Goal: Information Seeking & Learning: Learn about a topic

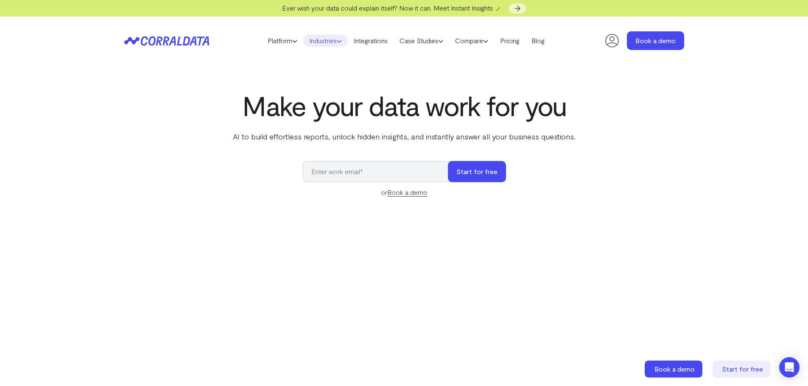
click at [316, 42] on link "Industries" at bounding box center [325, 40] width 45 height 13
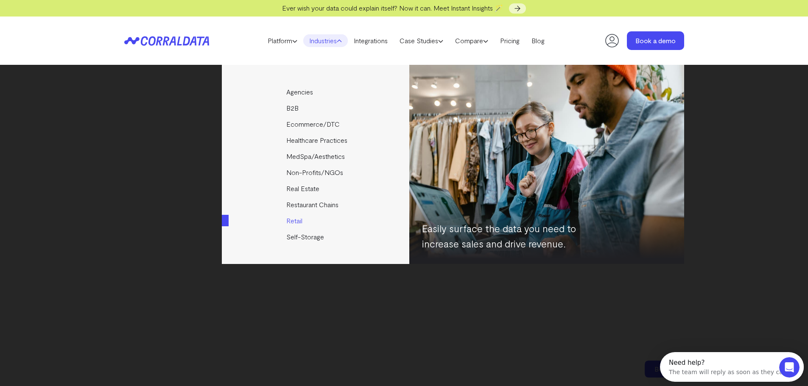
click at [299, 222] on link "Retail" at bounding box center [316, 221] width 189 height 16
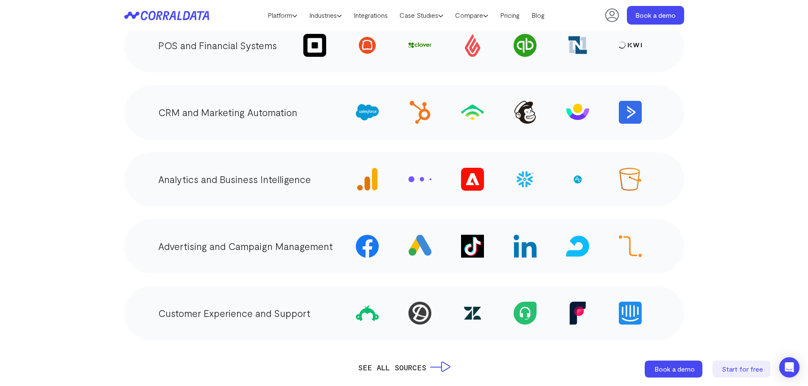
scroll to position [1551, 0]
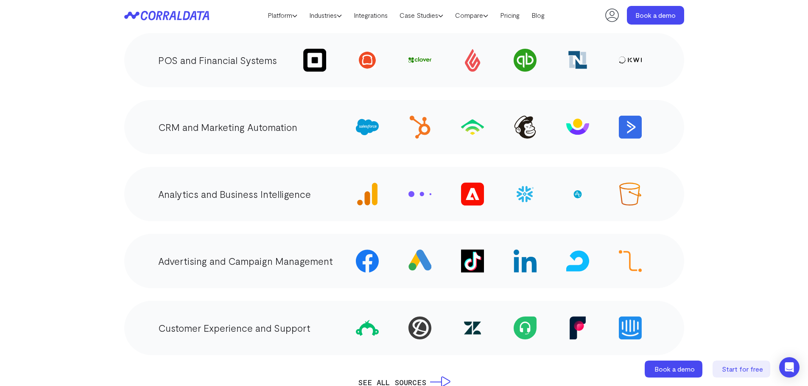
click at [370, 264] on img at bounding box center [367, 261] width 23 height 23
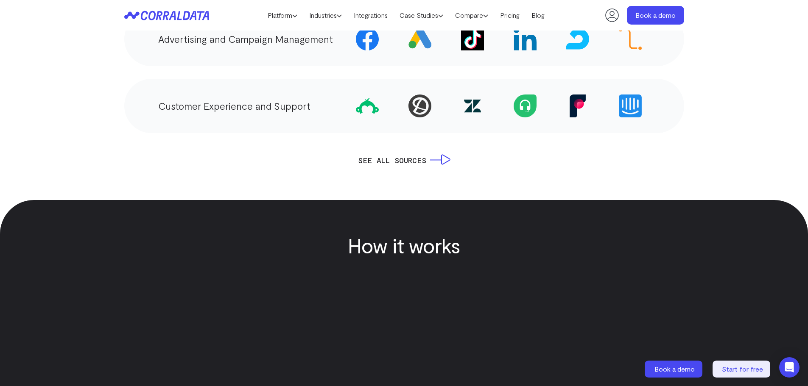
scroll to position [1806, 0]
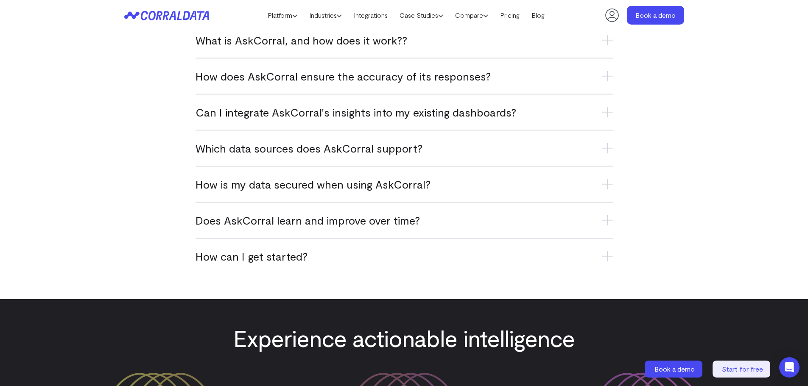
scroll to position [3460, 0]
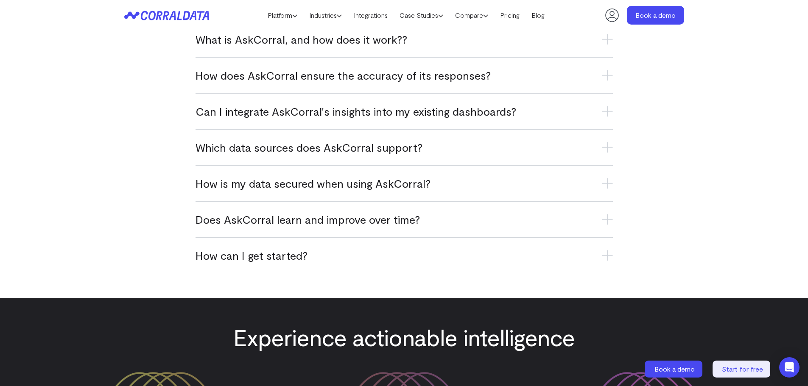
click at [606, 115] on icon at bounding box center [607, 111] width 11 height 11
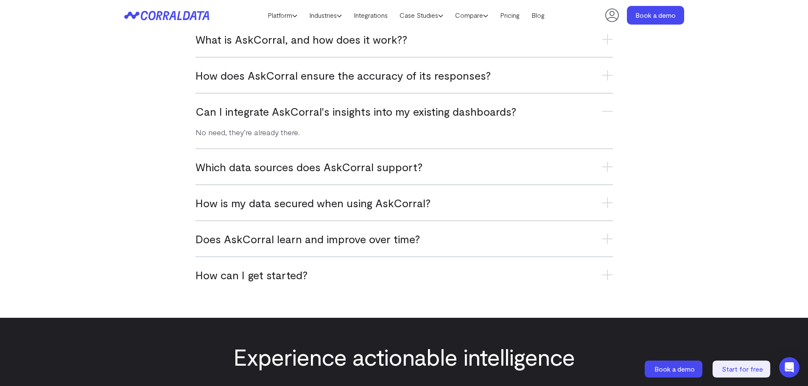
click at [606, 167] on icon at bounding box center [607, 167] width 11 height 0
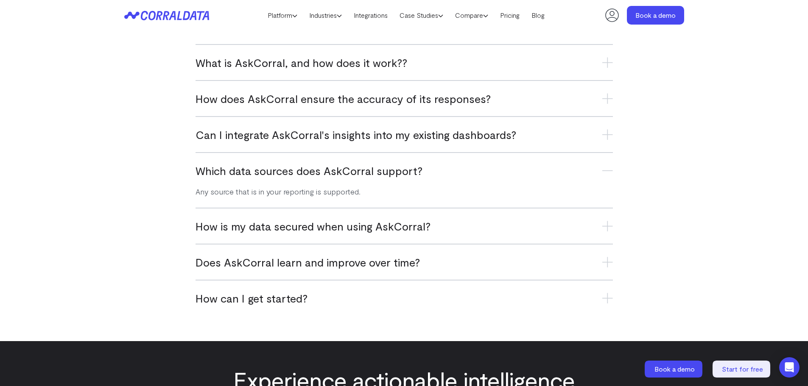
scroll to position [3418, 0]
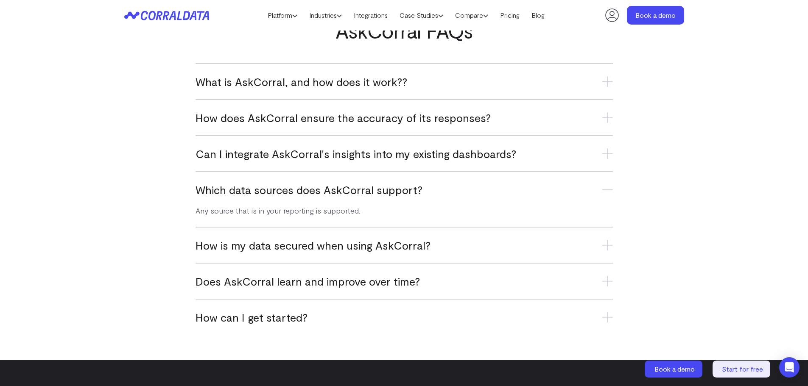
drag, startPoint x: 609, startPoint y: 80, endPoint x: 623, endPoint y: 162, distance: 82.9
click at [609, 81] on icon at bounding box center [607, 81] width 11 height 11
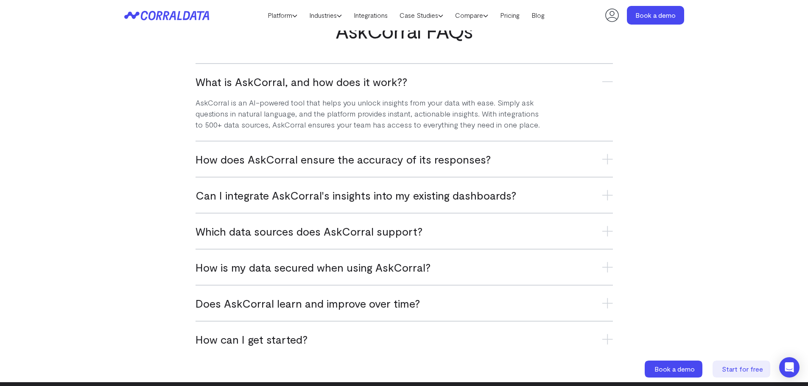
drag, startPoint x: 600, startPoint y: 157, endPoint x: 611, endPoint y: 168, distance: 15.3
click at [600, 157] on h3 "How does AskCorral ensure the accuracy of its responses?" at bounding box center [404, 159] width 417 height 14
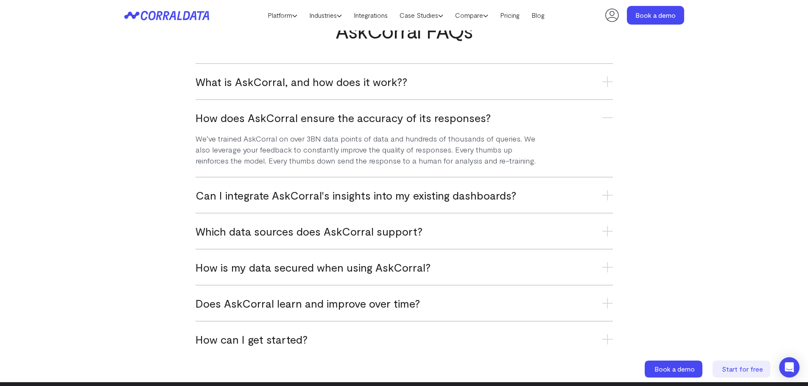
click at [598, 199] on h3 "Can I integrate AskCorral's insights into my existing dashboards?" at bounding box center [404, 195] width 417 height 14
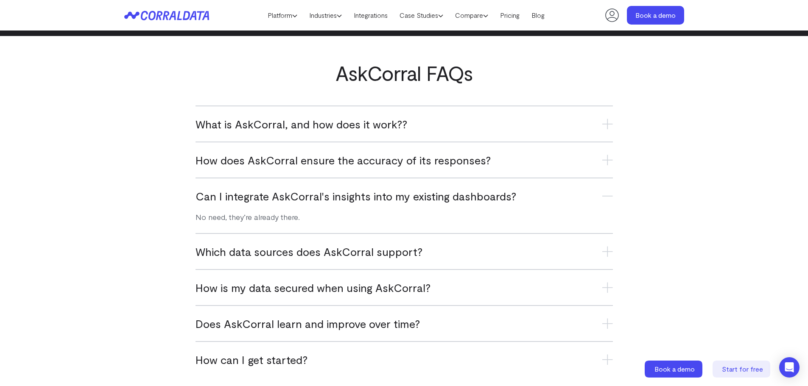
click at [520, 249] on h3 "Which data sources does AskCorral support?" at bounding box center [404, 252] width 417 height 14
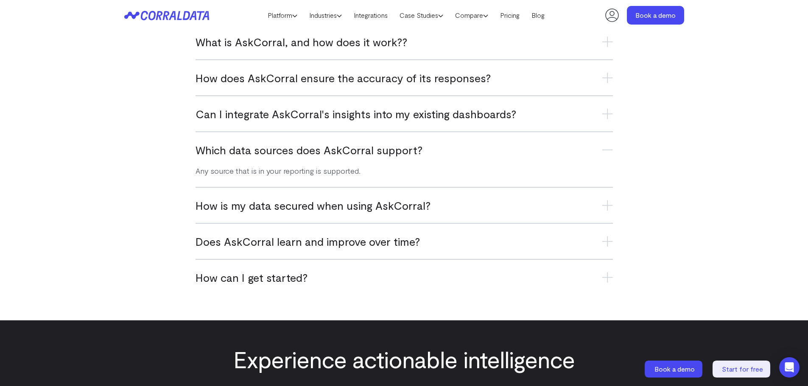
scroll to position [3460, 0]
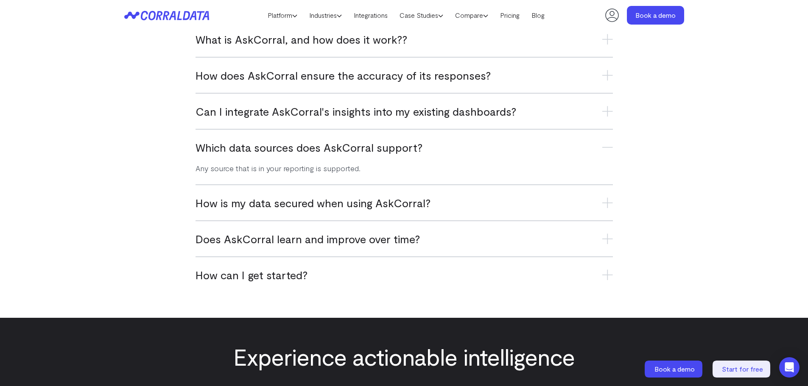
click at [547, 204] on h3 "How is my data secured when using AskCorral?" at bounding box center [404, 203] width 417 height 14
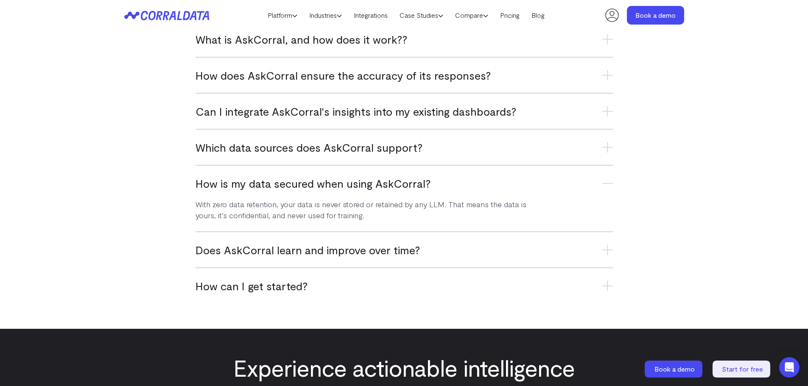
click at [565, 253] on h3 "Does AskCorral learn and improve over time?" at bounding box center [404, 250] width 417 height 14
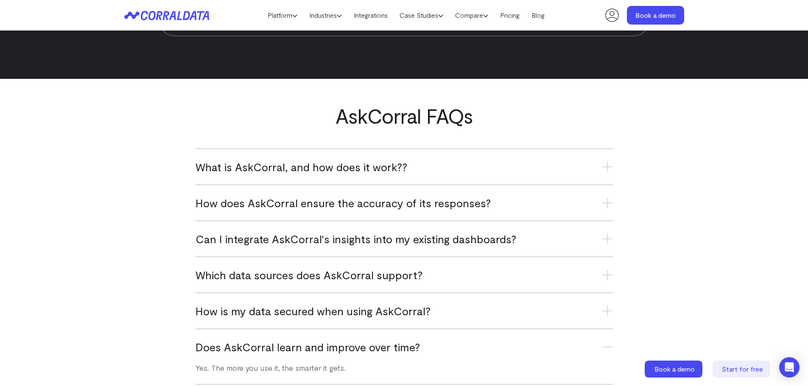
scroll to position [3333, 0]
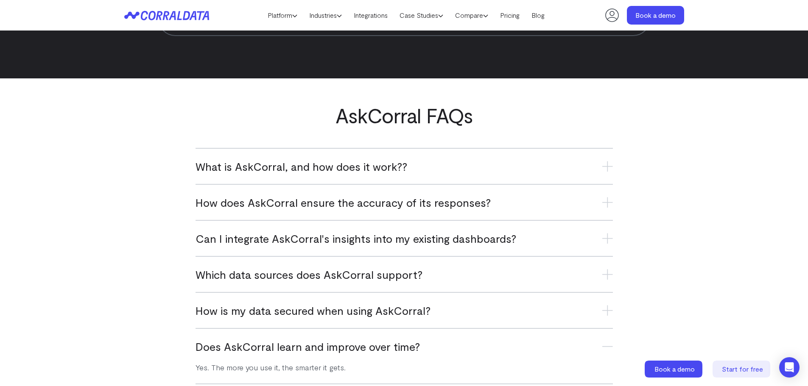
click at [595, 168] on h3 "What is AskCorral, and how does it work??" at bounding box center [404, 166] width 417 height 14
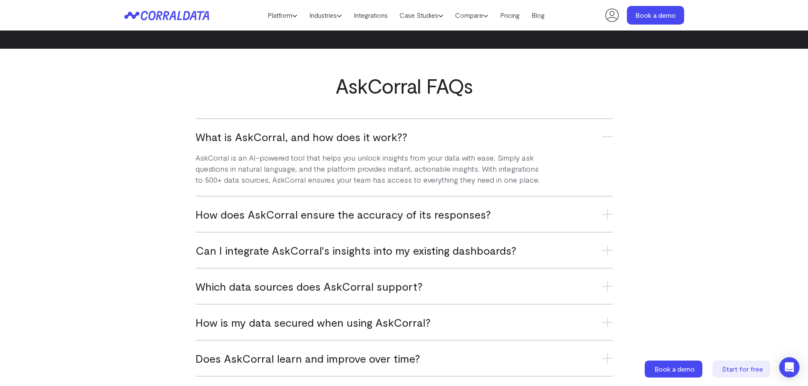
scroll to position [3375, 0]
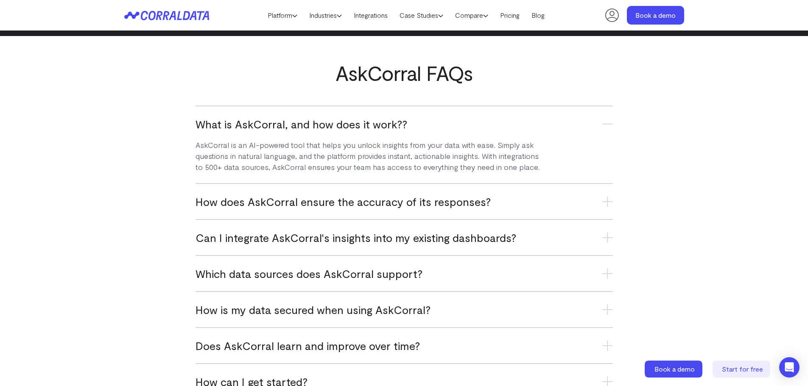
click at [545, 203] on h3 "How does AskCorral ensure the accuracy of its responses?" at bounding box center [404, 202] width 417 height 14
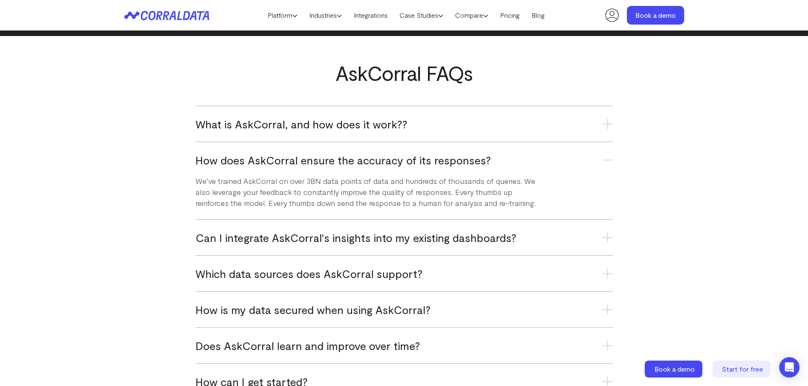
click at [546, 238] on h3 "Can I integrate AskCorral's insights into my existing dashboards?" at bounding box center [404, 238] width 417 height 14
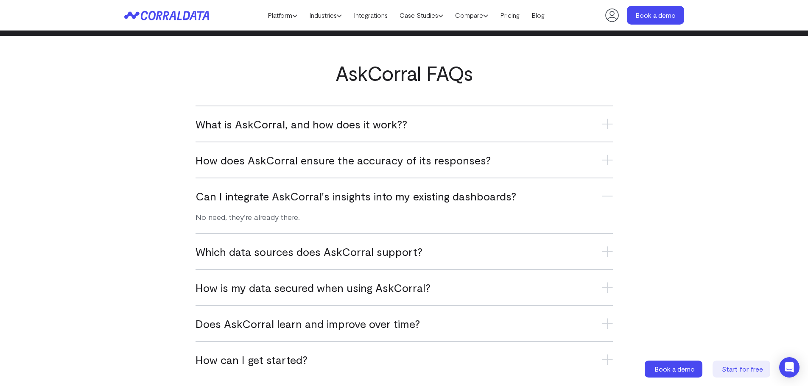
click at [547, 244] on div "Which data sources does AskCorral support? Any source that is in your reporting…" at bounding box center [404, 251] width 417 height 36
click at [579, 260] on div "Which data sources does AskCorral support? Any source that is in your reporting…" at bounding box center [404, 251] width 417 height 36
drag, startPoint x: 609, startPoint y: 251, endPoint x: 593, endPoint y: 260, distance: 19.6
click at [609, 252] on icon at bounding box center [607, 251] width 11 height 11
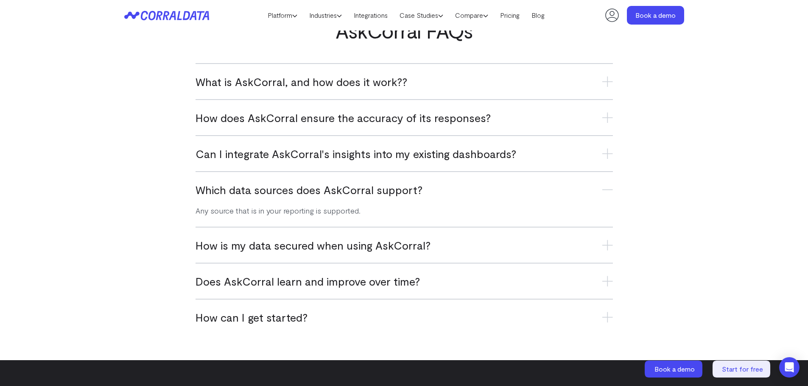
scroll to position [3460, 0]
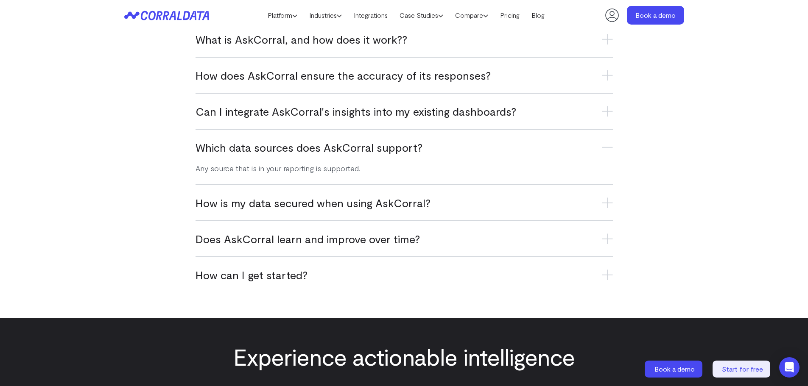
click at [535, 202] on h3 "How is my data secured when using AskCorral?" at bounding box center [404, 203] width 417 height 14
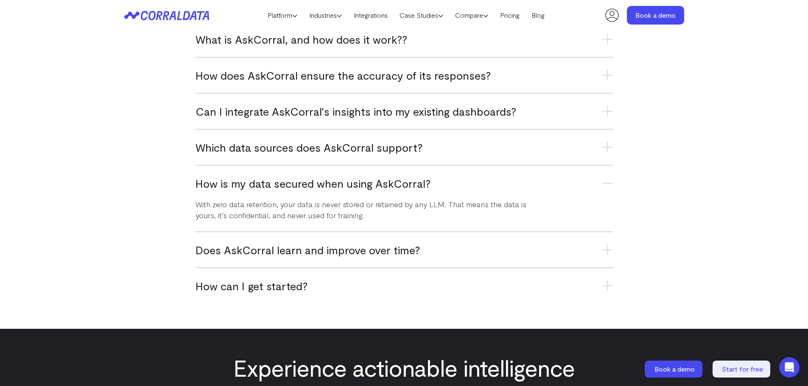
click at [526, 244] on h3 "Does AskCorral learn and improve over time?" at bounding box center [404, 250] width 417 height 14
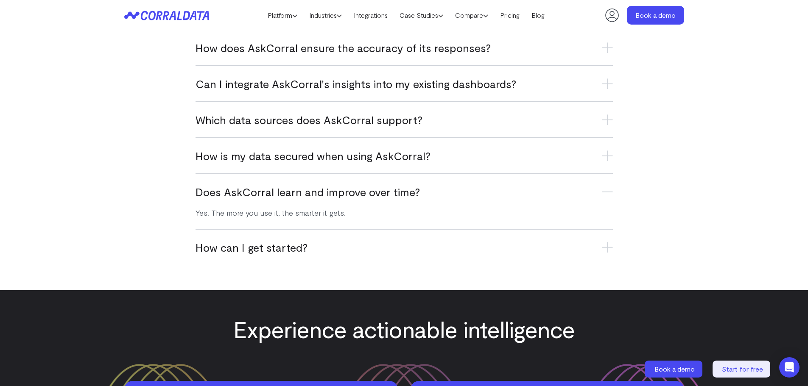
scroll to position [3502, 0]
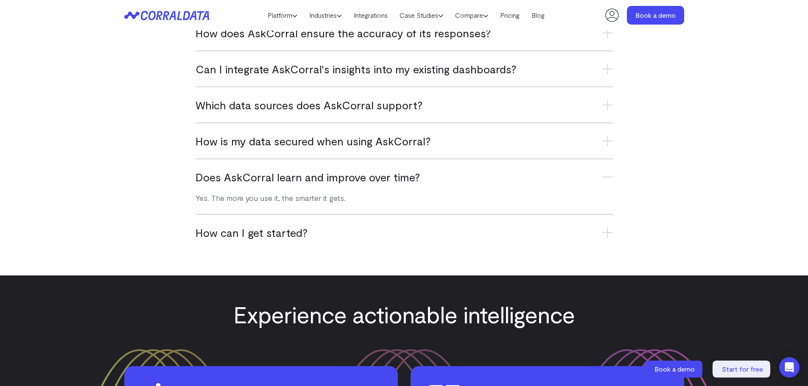
click at [528, 239] on h3 "How can I get started?" at bounding box center [404, 233] width 417 height 14
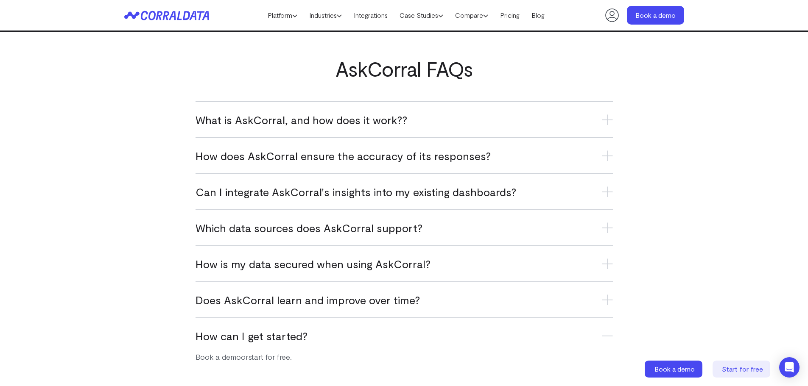
scroll to position [3355, 0]
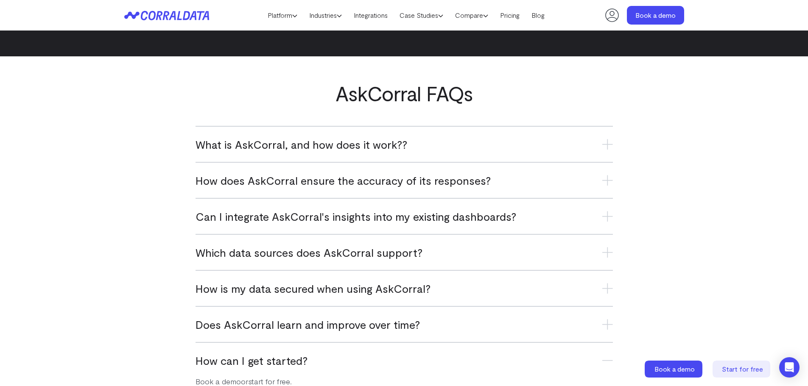
click at [578, 226] on div "Can I integrate AskCorral's insights into my existing dashboards? No need, they…" at bounding box center [404, 216] width 417 height 36
click at [609, 217] on icon at bounding box center [607, 217] width 11 height 0
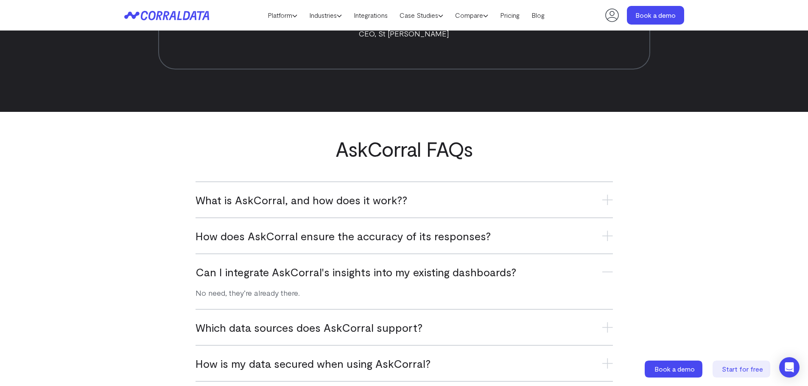
scroll to position [3397, 0]
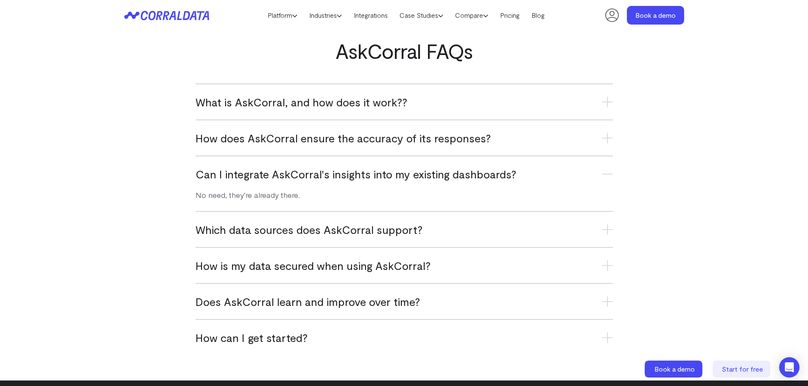
click at [584, 233] on h3 "Which data sources does AskCorral support?" at bounding box center [404, 230] width 417 height 14
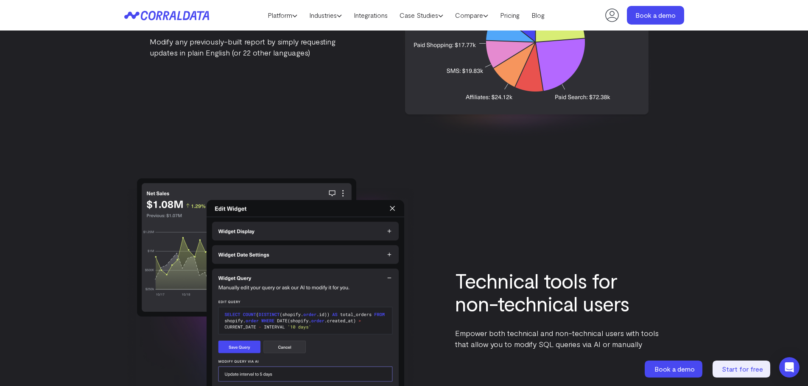
scroll to position [1701, 0]
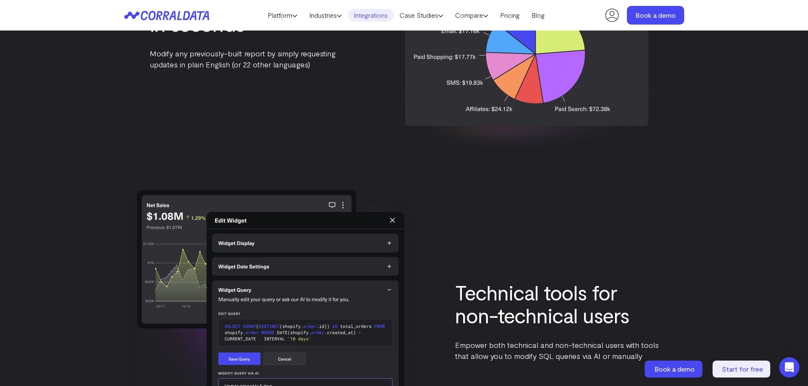
click at [361, 15] on link "Integrations" at bounding box center [371, 15] width 46 height 13
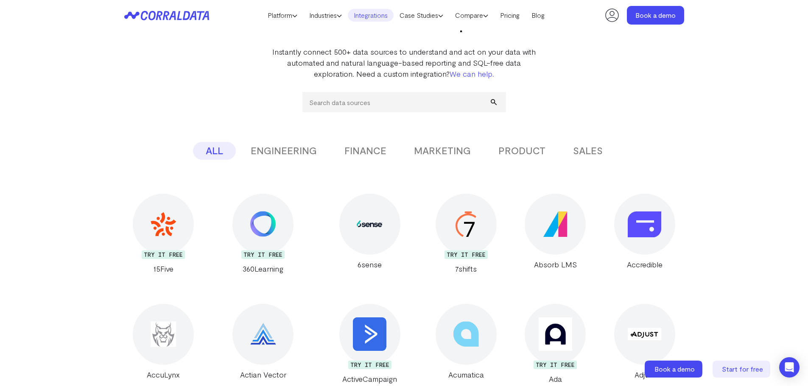
scroll to position [152, 0]
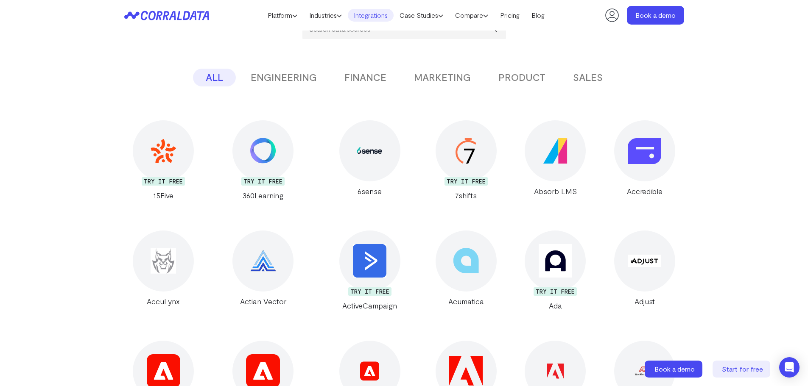
click at [449, 73] on button "MARKETING" at bounding box center [442, 78] width 82 height 18
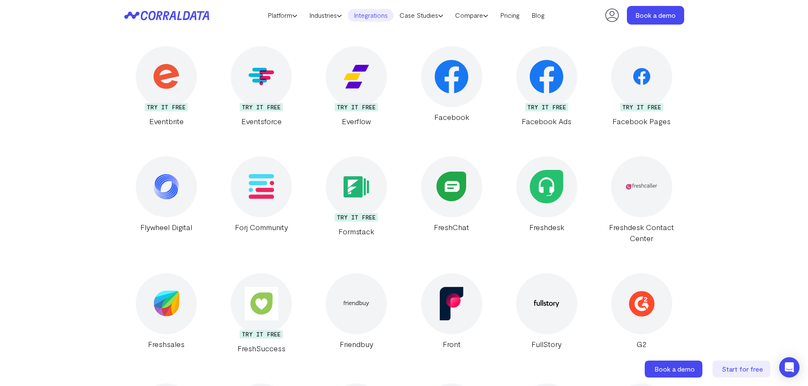
scroll to position [1572, 0]
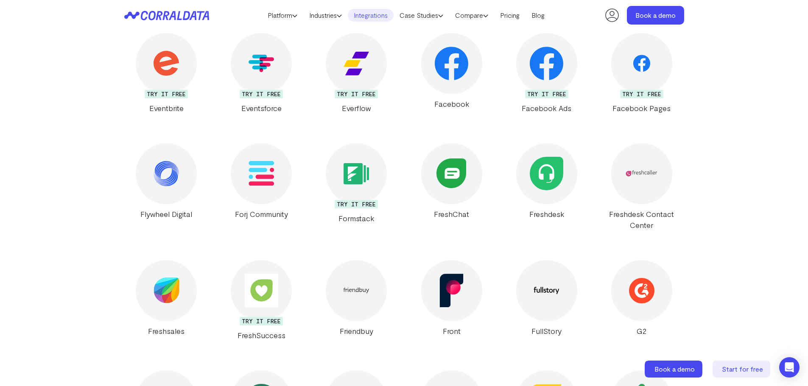
click at [538, 80] on img at bounding box center [547, 64] width 34 height 34
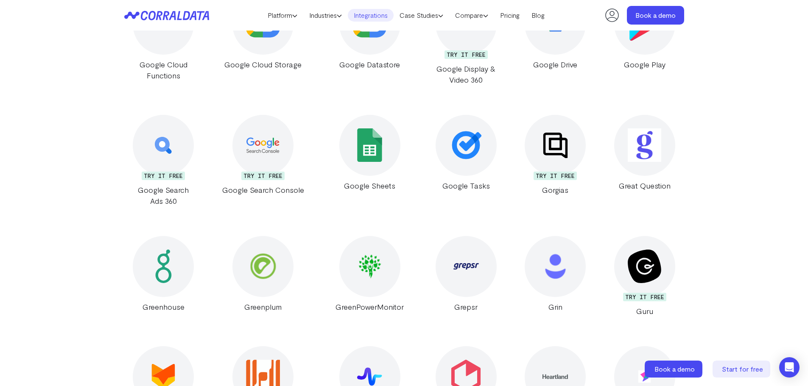
scroll to position [6065, 0]
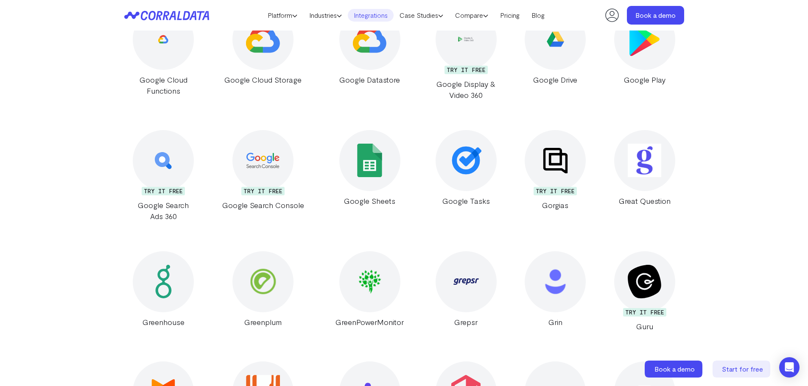
click at [360, 130] on div at bounding box center [369, 160] width 61 height 61
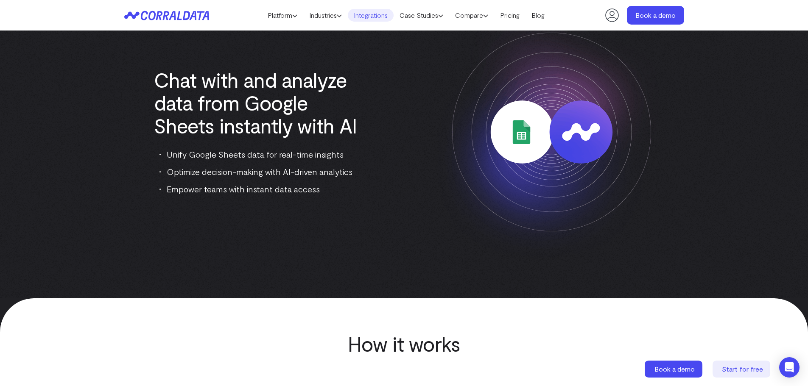
scroll to position [67, 0]
